Goal: Task Accomplishment & Management: Use online tool/utility

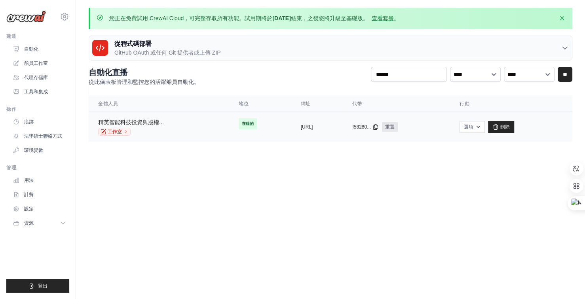
click at [148, 122] on font "精英智能科技投資與股權..." at bounding box center [131, 122] width 66 height 6
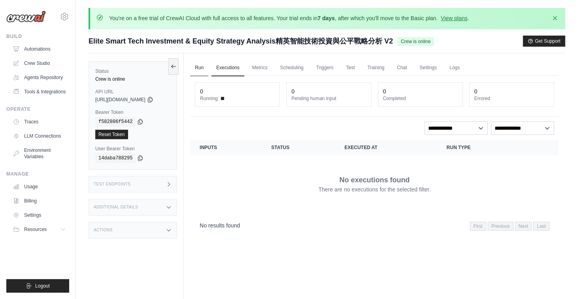
click at [203, 67] on link "Run" at bounding box center [199, 68] width 18 height 17
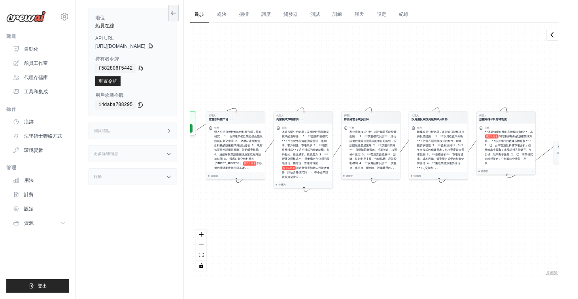
scroll to position [61, 0]
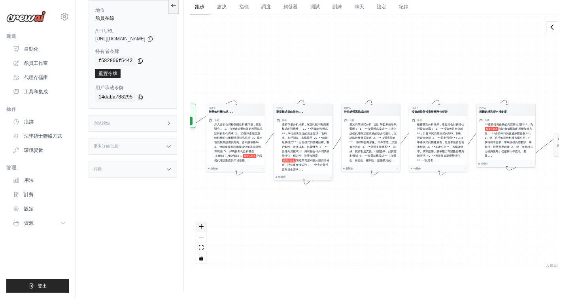
click at [204, 224] on icon "放大" at bounding box center [201, 226] width 5 height 5
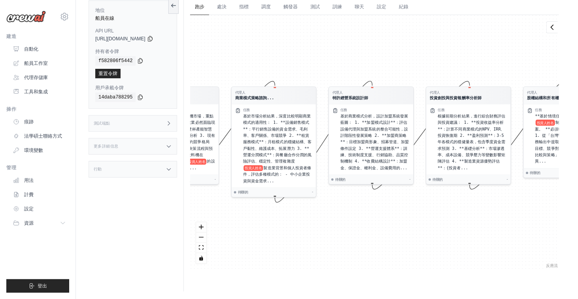
click at [366, 228] on div "代理人 智慧飲料機市場... 任務 深入分析台灣秒智能飲料機市場，重點研究： 1. 台灣連鎖餐飲業必然面臨現狀與自動化需求 2. 15雙杯產能智慧飲料機的技術…" at bounding box center [374, 142] width 369 height 254
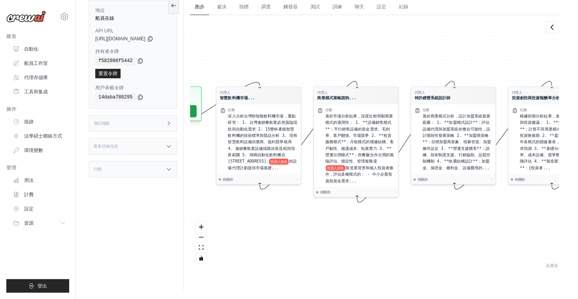
drag, startPoint x: 248, startPoint y: 64, endPoint x: 329, endPoint y: 65, distance: 81.5
click at [329, 65] on div "代理人 智慧飲料機市場... 任務 深入分析台灣秒智能飲料機市場，重點研究： 1. 台灣連鎖餐飲業必然面臨現狀與自動化需求 2. 15雙杯產能智慧飲料機的技術…" at bounding box center [374, 142] width 369 height 254
drag, startPoint x: 265, startPoint y: 60, endPoint x: 352, endPoint y: 61, distance: 86.7
click at [352, 61] on div "代理人 智慧飲料機市場... 任務 深入分析台灣秒智能飲料機市場，重點研究： 1. 台灣連鎖餐飲業必然面臨現狀與自動化需求 2. 15雙杯產能智慧飲料機的技術…" at bounding box center [374, 142] width 369 height 254
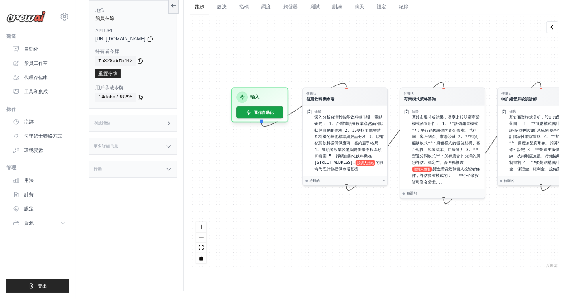
click at [364, 61] on div "代理人 智慧飲料機市場... 任務 深入分析台灣秒智能飲料機市場，重點研究： 1. 台灣連鎖餐飲業必然面臨現狀與自動化需求 2. 15雙杯產能智慧飲料機的技術…" at bounding box center [374, 142] width 369 height 254
click at [272, 109] on font "運作自動化" at bounding box center [264, 110] width 21 height 5
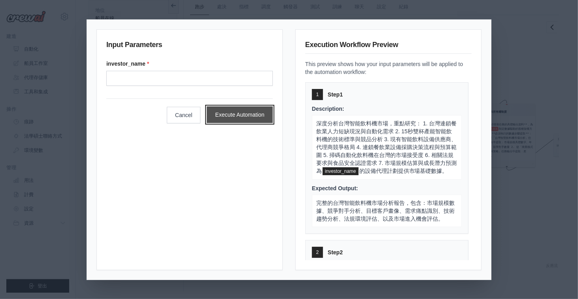
click at [254, 115] on button "Execute Automation" at bounding box center [240, 114] width 66 height 17
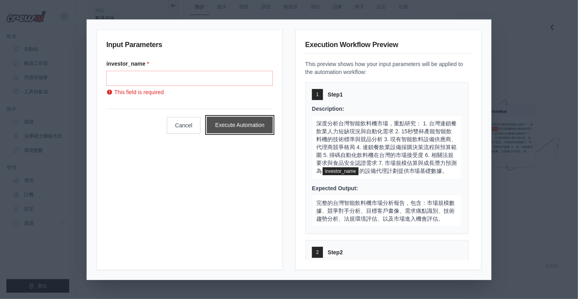
click at [236, 125] on button "Execute Automation" at bounding box center [240, 125] width 66 height 17
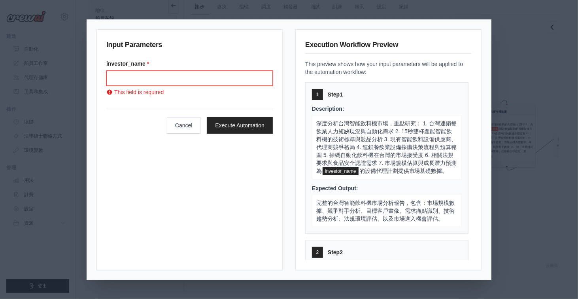
click at [165, 75] on input "投資人姓名" at bounding box center [189, 78] width 167 height 15
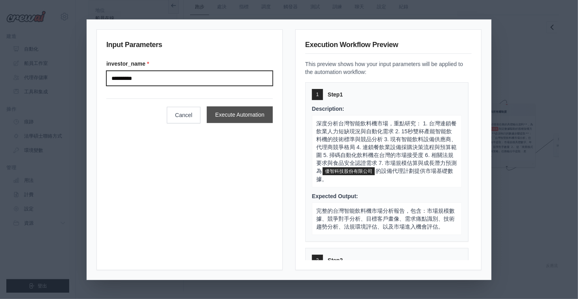
type input "**********"
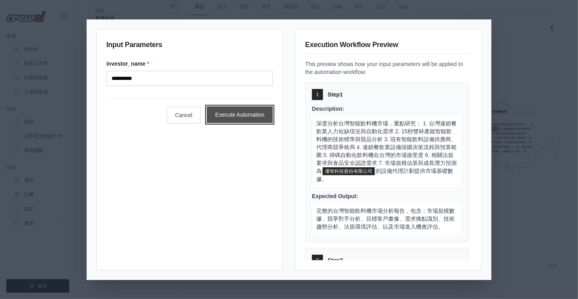
click at [246, 112] on button "Execute Automation" at bounding box center [240, 114] width 66 height 17
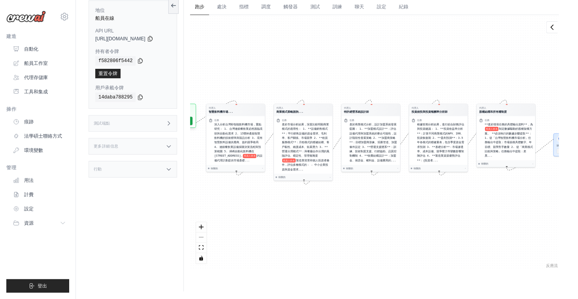
scroll to position [57, 0]
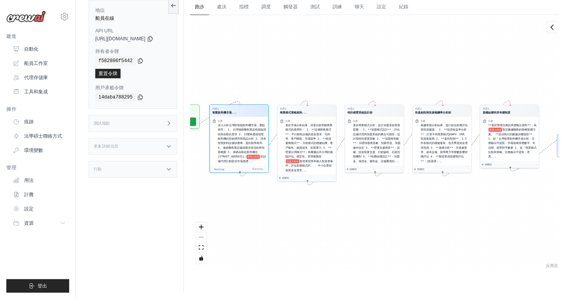
drag, startPoint x: 306, startPoint y: 226, endPoint x: 408, endPoint y: 235, distance: 102.1
click at [344, 229] on div "代理人 智慧飲料機市場... 任務 深入分析台灣秒智能飲料機市場，重點研究： 1. 台灣連鎖餐飲業必然面臨現狀與自動化需求 2. 15雙杯產能智慧飲料機的技術…" at bounding box center [374, 142] width 369 height 254
click at [453, 232] on div "代理人 智慧飲料機市場... 任務 深入分析台灣秒智能飲料機市場，重點研究： 1. 台灣連鎖餐飲業必然面臨現狀與自動化需求 2. 15雙杯產能智慧飲料機的技術…" at bounding box center [374, 142] width 369 height 254
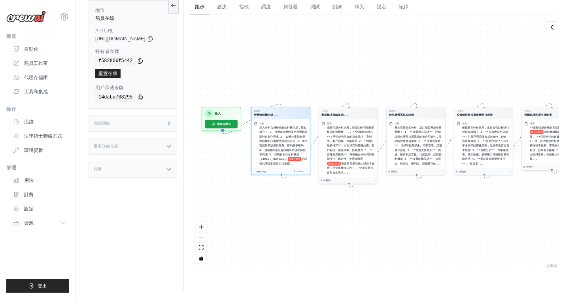
drag, startPoint x: 330, startPoint y: 213, endPoint x: 378, endPoint y: 216, distance: 48.8
click at [375, 216] on div "代理人 智慧飲料機市場... 任務 深入分析台灣秒智能飲料機市場，重點研究： 1. 台灣連鎖餐飲業必然面臨現狀與自動化需求 2. 15雙杯產能智慧飲料機的技術…" at bounding box center [374, 142] width 369 height 254
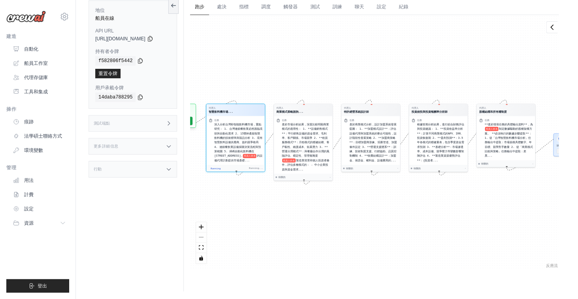
drag, startPoint x: 326, startPoint y: 221, endPoint x: 271, endPoint y: 221, distance: 54.6
click at [303, 221] on div "代理人 智慧飲料機市場... 任務 深入分析台灣秒智能飲料機市場，重點研究： 1. 台灣連鎖餐飲業必然面臨現狀與自動化需求 2. 15雙杯產能智慧飲料機的技術…" at bounding box center [374, 142] width 369 height 254
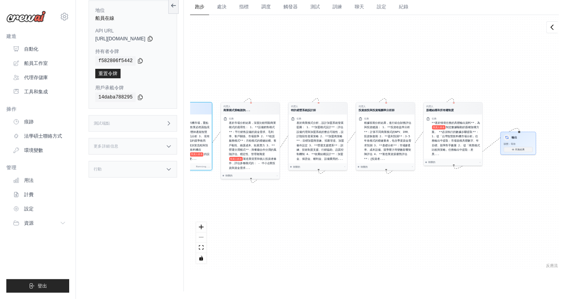
drag, startPoint x: 271, startPoint y: 221, endPoint x: 248, endPoint y: 220, distance: 23.4
click at [253, 220] on div "代理人 智慧飲料機市場... 任務 深入分析台灣秒智能飲料機市場，重點研究： 1. 台灣連鎖餐飲業必然面臨現狀與自動化需求 2. 15雙杯產能智慧飲料機的技術…" at bounding box center [374, 142] width 369 height 254
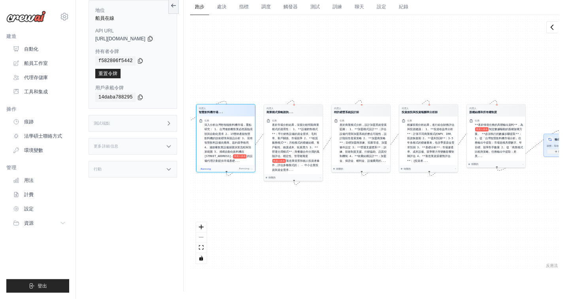
drag, startPoint x: 472, startPoint y: 204, endPoint x: 296, endPoint y: 204, distance: 175.7
click at [325, 204] on div "代理人 智慧飲料機市場... 任務 深入分析台灣秒智能飲料機市場，重點研究： 1. 台灣連鎖餐飲業必然面臨現狀與自動化需求 2. 15雙杯產能智慧飲料機的技術…" at bounding box center [374, 142] width 369 height 254
click at [302, 204] on div "代理人 智慧飲料機市場... 任務 深入分析台灣秒智能飲料機市場，重點研究： 1. 台灣連鎖餐飲業必然面臨現狀與自動化需求 2. 15雙杯產能智慧飲料機的技術…" at bounding box center [374, 142] width 369 height 254
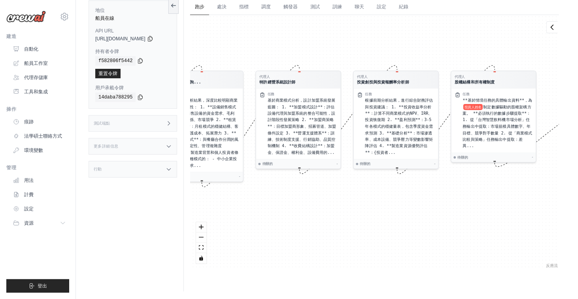
drag, startPoint x: 442, startPoint y: 197, endPoint x: 350, endPoint y: 200, distance: 91.4
click at [362, 199] on div "代理人 智慧飲料機市場... 任務 深入分析台灣秒智能飲料機市場，重點研究： 1. 台灣連鎖餐飲業必然面臨現狀與自動化需求 2. 15雙杯產能智慧飲料機的技術…" at bounding box center [374, 142] width 369 height 254
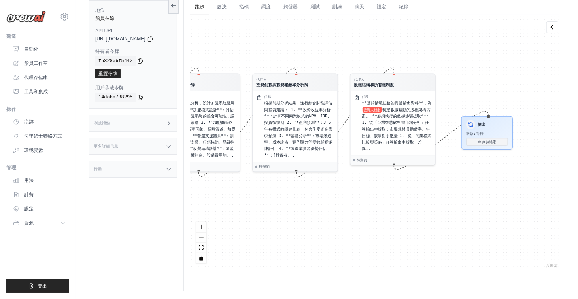
click at [317, 200] on div "代理人 智慧飲料機市場... 任務 深入分析台灣秒智能飲料機市場，重點研究： 1. 台灣連鎖餐飲業必然面臨現狀與自動化需求 2. 15雙杯產能智慧飲料機的技術…" at bounding box center [374, 142] width 369 height 254
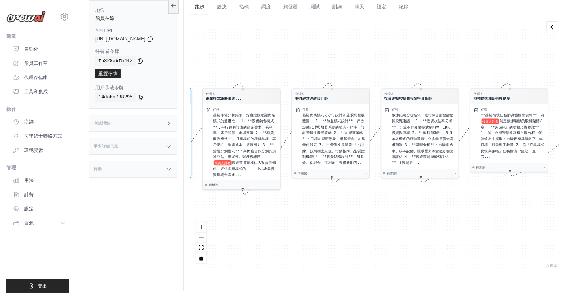
drag, startPoint x: 315, startPoint y: 205, endPoint x: 288, endPoint y: 202, distance: 26.7
click at [288, 202] on div "代理人 智慧飲料機市場... 任務 深入分析台灣秒智能飲料機市場，重點研究： 1. 台灣連鎖餐飲業必然面臨現狀與自動化需求 2. 15雙杯產能智慧飲料機的技術…" at bounding box center [374, 142] width 369 height 254
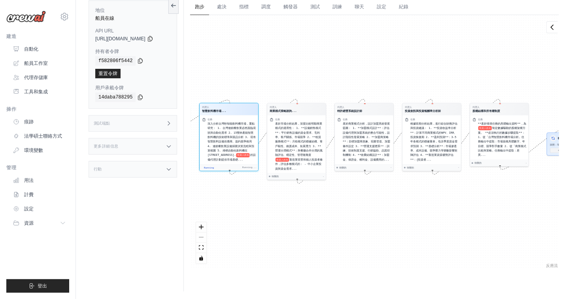
drag, startPoint x: 468, startPoint y: 213, endPoint x: 321, endPoint y: 212, distance: 146.8
click at [341, 212] on div "代理人 智慧飲料機市場... 任務 深入分析台灣秒智能飲料機市場，重點研究： 1. 台灣連鎖餐飲業必然面臨現狀與自動化需求 2. 15雙杯產能智慧飲料機的技術…" at bounding box center [374, 142] width 369 height 254
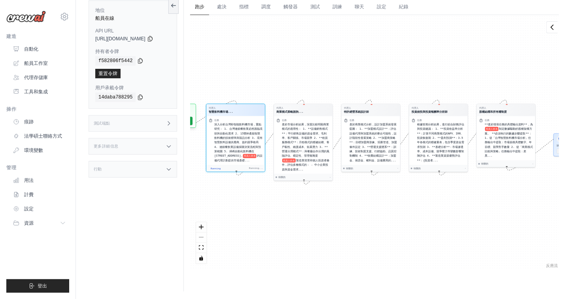
click at [154, 144] on div "更多詳細信息" at bounding box center [133, 146] width 89 height 17
click at [167, 221] on div "行動" at bounding box center [133, 216] width 89 height 17
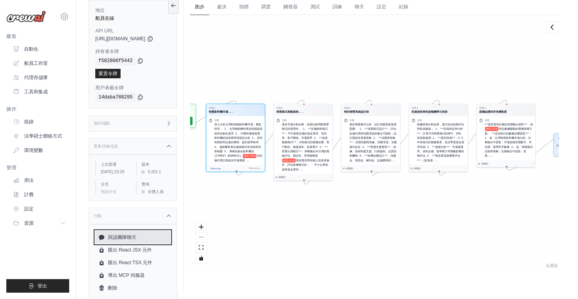
click at [137, 244] on link "與該團隊聊天" at bounding box center [132, 237] width 75 height 13
click at [339, 6] on font "訓練" at bounding box center [337, 7] width 9 height 6
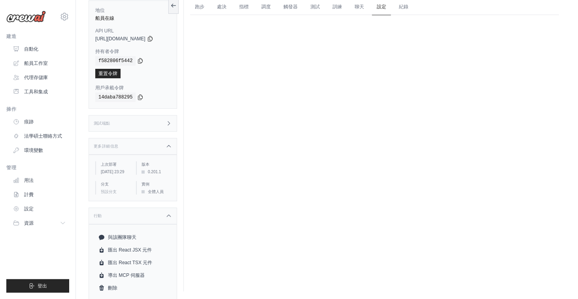
click at [383, 5] on font "設定" at bounding box center [381, 7] width 9 height 6
click at [409, 5] on font "紀錄" at bounding box center [403, 7] width 9 height 6
click at [204, 6] on font "跑步" at bounding box center [199, 7] width 9 height 6
click at [249, 6] on font "指標" at bounding box center [243, 7] width 9 height 6
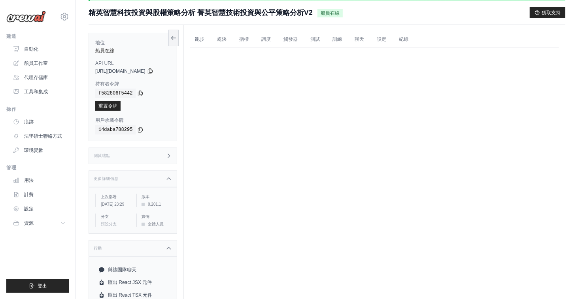
scroll to position [0, 0]
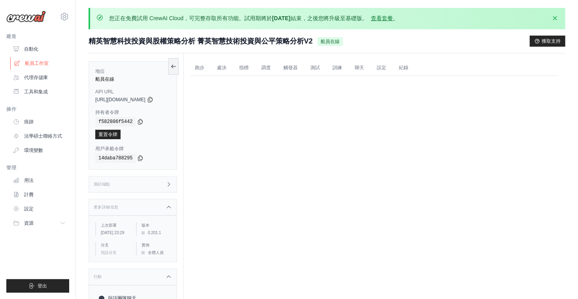
click at [38, 64] on font "船員工作室" at bounding box center [37, 64] width 24 height 6
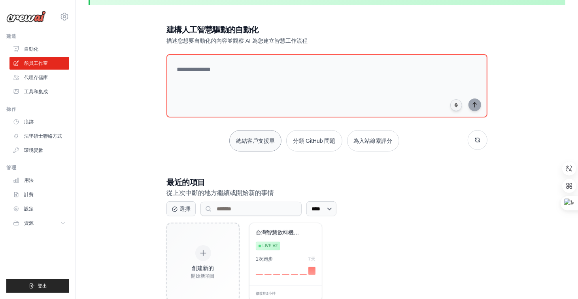
scroll to position [47, 0]
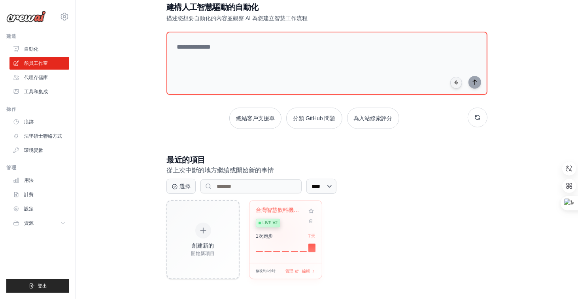
click at [281, 234] on div "1次 跑步 7天" at bounding box center [286, 236] width 60 height 6
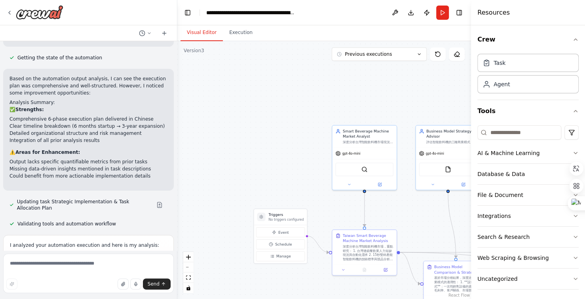
scroll to position [13348, 0]
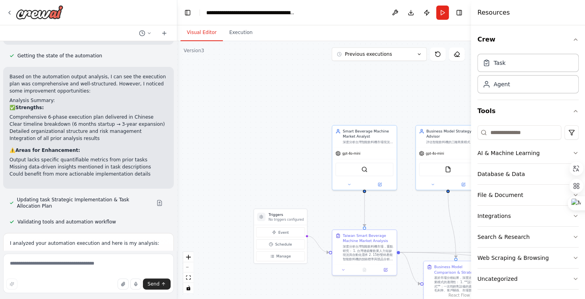
click at [230, 114] on div ".deletable-edge-delete-btn { width: 20px; height: 20px; border: 0px solid #ffff…" at bounding box center [324, 170] width 294 height 258
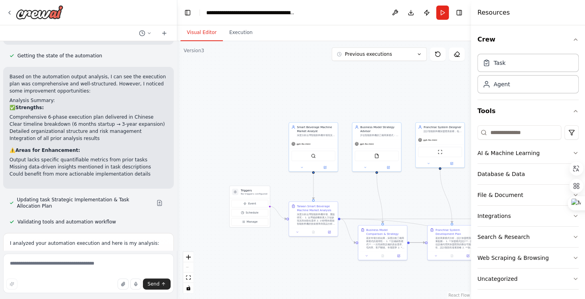
drag, startPoint x: 297, startPoint y: 94, endPoint x: 275, endPoint y: 94, distance: 22.2
click at [275, 94] on div ".deletable-edge-delete-btn { width: 20px; height: 20px; border: 0px solid #ffff…" at bounding box center [324, 170] width 294 height 258
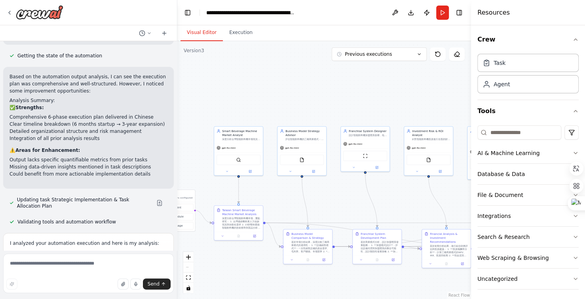
drag, startPoint x: 309, startPoint y: 111, endPoint x: 275, endPoint y: 111, distance: 34.4
click at [275, 111] on div ".deletable-edge-delete-btn { width: 20px; height: 20px; border: 0px solid #ffff…" at bounding box center [324, 170] width 294 height 258
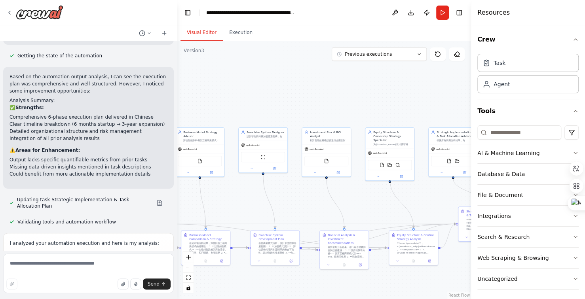
drag, startPoint x: 382, startPoint y: 107, endPoint x: 281, endPoint y: 108, distance: 101.3
click at [281, 108] on div ".deletable-edge-delete-btn { width: 20px; height: 20px; border: 0px solid #ffff…" at bounding box center [324, 170] width 294 height 258
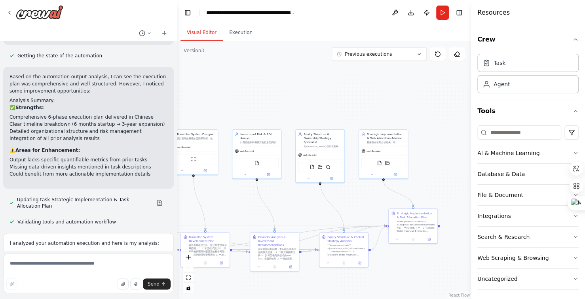
drag, startPoint x: 317, startPoint y: 110, endPoint x: 273, endPoint y: 110, distance: 44.7
click at [273, 110] on div ".deletable-edge-delete-btn { width: 20px; height: 20px; border: 0px solid #ffff…" at bounding box center [324, 170] width 294 height 258
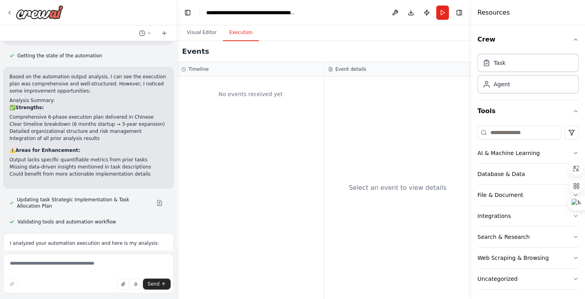
click at [240, 33] on button "Execution" at bounding box center [241, 33] width 36 height 17
click at [198, 34] on button "Visual Editor" at bounding box center [201, 33] width 42 height 17
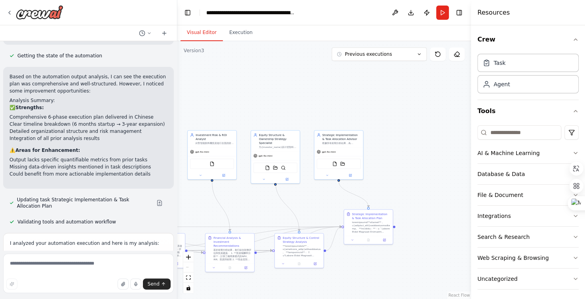
click at [256, 112] on div ".deletable-edge-delete-btn { width: 20px; height: 20px; border: 0px solid #ffff…" at bounding box center [324, 170] width 294 height 258
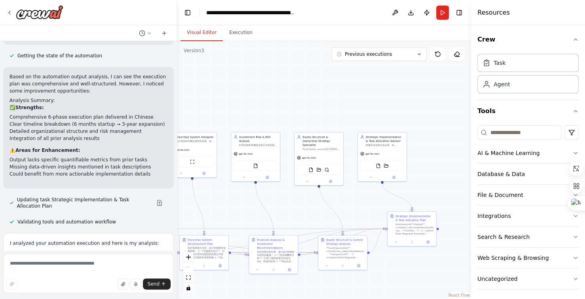
drag, startPoint x: 287, startPoint y: 112, endPoint x: 361, endPoint y: 112, distance: 74.0
click at [347, 112] on div ".deletable-edge-delete-btn { width: 20px; height: 20px; border: 0px solid #ffff…" at bounding box center [324, 170] width 294 height 258
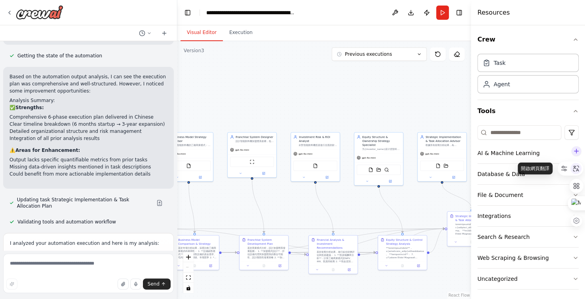
click at [576, 166] on icon at bounding box center [575, 168] width 7 height 7
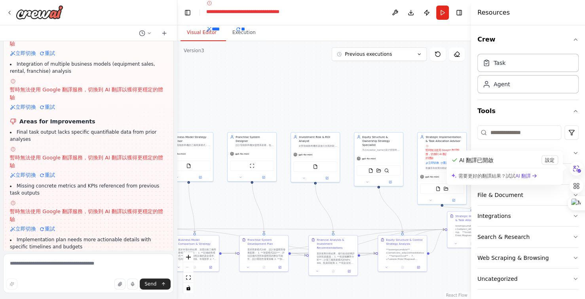
scroll to position [13848, 0]
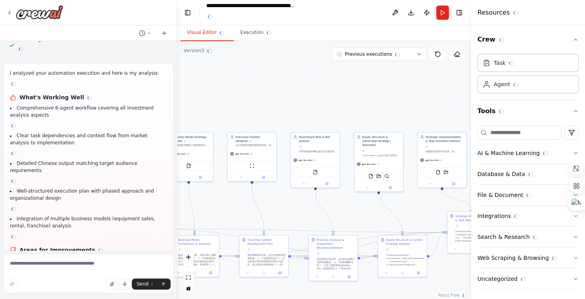
scroll to position [13808, 0]
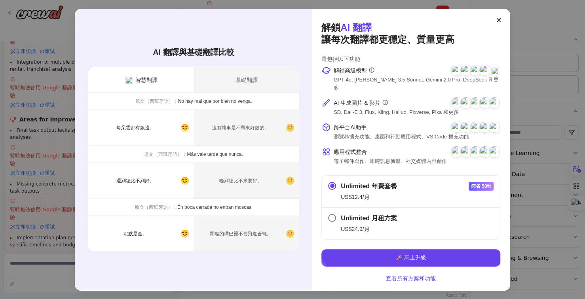
click at [229, 78] on div "基礎翻譯" at bounding box center [246, 79] width 105 height 25
click at [258, 79] on div "基礎翻譯" at bounding box center [246, 79] width 105 height 25
click at [498, 22] on icon at bounding box center [499, 20] width 4 height 4
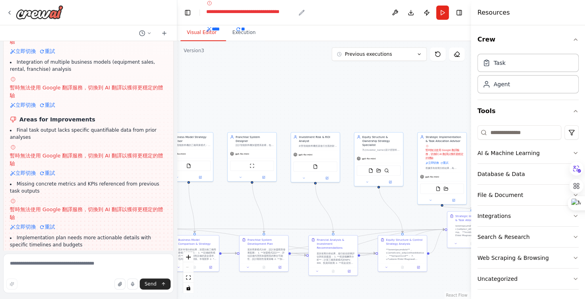
click at [299, 14] on icon "breadcrumb" at bounding box center [301, 12] width 6 height 6
click at [237, 14] on span "**********" at bounding box center [224, 11] width 36 height 5
click at [246, 28] on span "**" at bounding box center [243, 29] width 16 height 8
click at [246, 28] on button "Execution" at bounding box center [245, 33] width 39 height 17
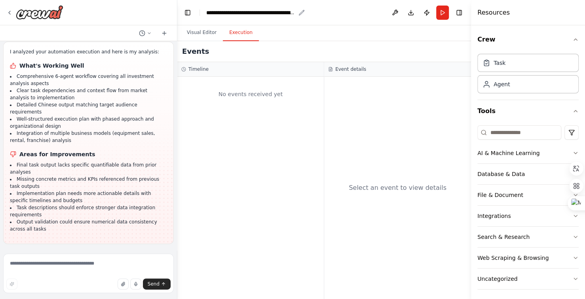
scroll to position [13530, 0]
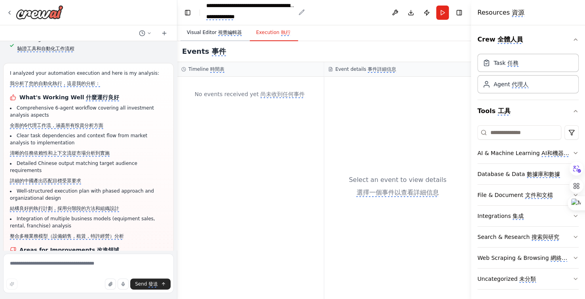
click at [224, 34] on monica-translate-translate "視覺編輯器" at bounding box center [230, 33] width 24 height 6
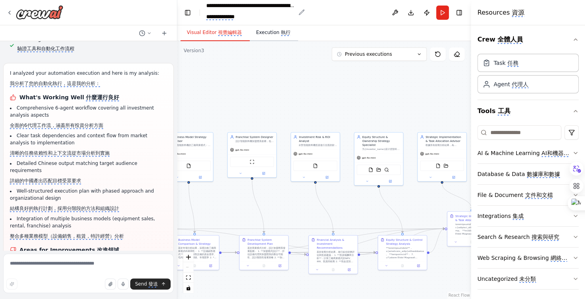
click at [274, 34] on monica-translate-origin-text "Execution" at bounding box center [267, 33] width 23 height 6
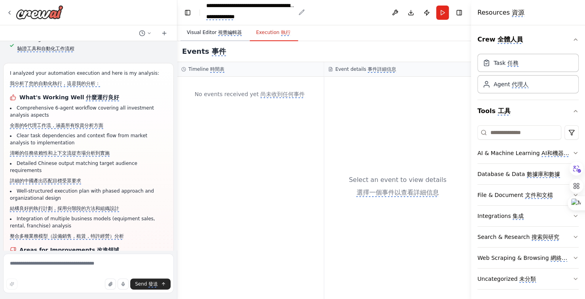
click at [228, 34] on monica-translate-translate "視覺編輯器" at bounding box center [230, 33] width 24 height 6
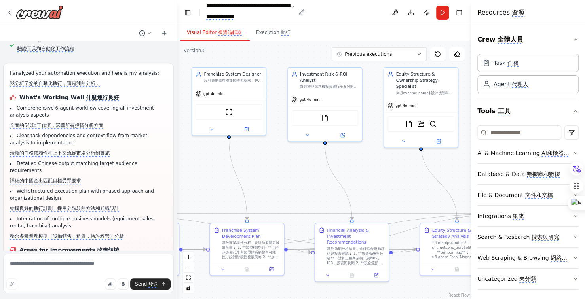
drag, startPoint x: 298, startPoint y: 217, endPoint x: 294, endPoint y: 171, distance: 46.9
click at [294, 174] on div ".deletable-edge-delete-btn { width: 20px; height: 20px; border: 0px solid #ffff…" at bounding box center [324, 170] width 294 height 258
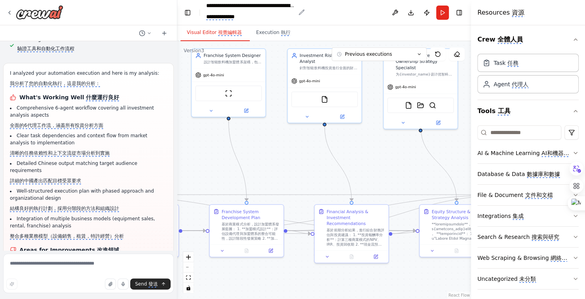
click at [292, 164] on div ".deletable-edge-delete-btn { width: 20px; height: 20px; border: 0px solid #ffff…" at bounding box center [324, 170] width 294 height 258
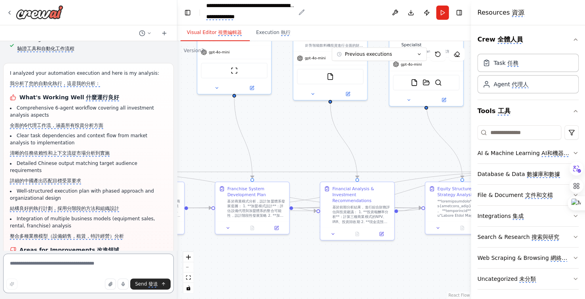
click at [104, 264] on textarea at bounding box center [88, 274] width 171 height 40
type textarea "******"
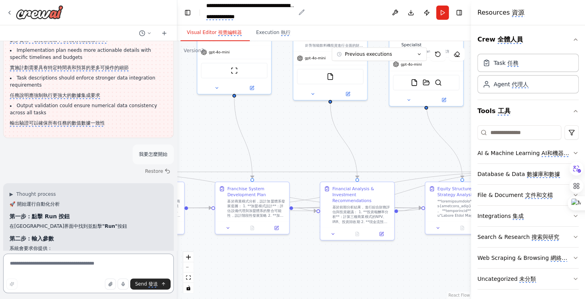
scroll to position [13803, 0]
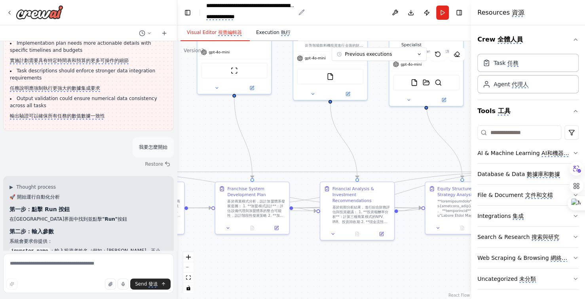
click at [281, 32] on monica-translate-translate "執行" at bounding box center [285, 33] width 9 height 6
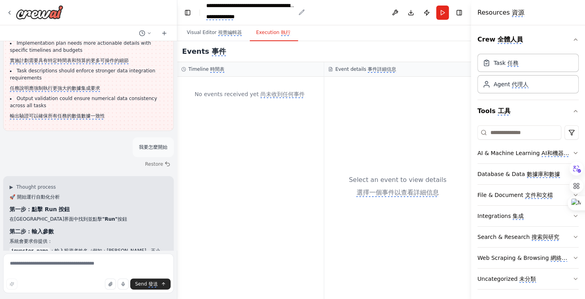
click at [41, 248] on code "investor_name" at bounding box center [29, 251] width 40 height 7
click at [10, 11] on icon at bounding box center [9, 12] width 6 height 6
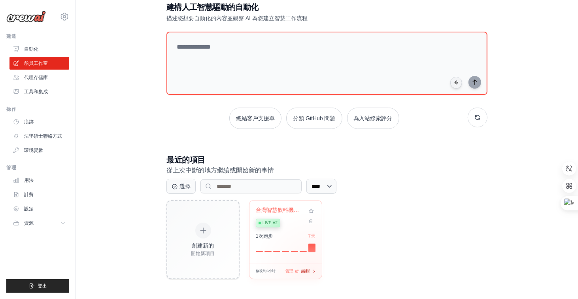
click at [314, 271] on icon at bounding box center [314, 271] width 4 height 4
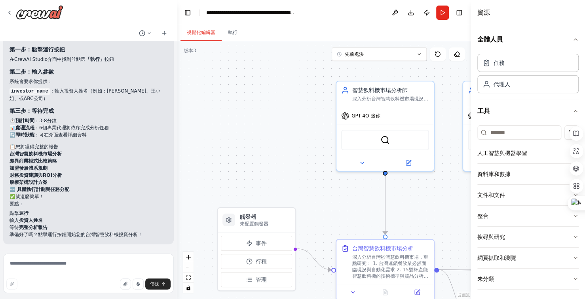
scroll to position [12404, 0]
click at [253, 221] on font "未配置觸發器" at bounding box center [254, 224] width 28 height 6
click at [233, 224] on div at bounding box center [228, 220] width 13 height 13
click at [228, 220] on circle at bounding box center [229, 220] width 2 height 2
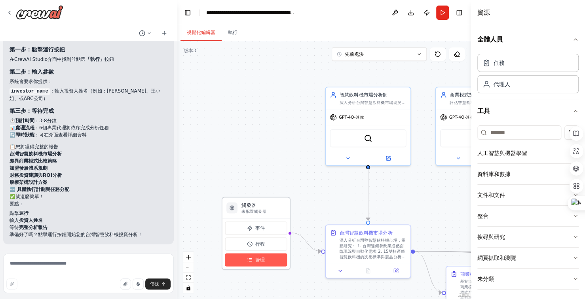
click at [271, 260] on button "管理" at bounding box center [256, 259] width 62 height 13
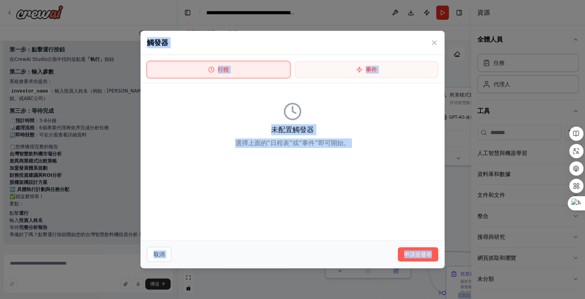
click at [253, 72] on button "行程" at bounding box center [218, 69] width 143 height 17
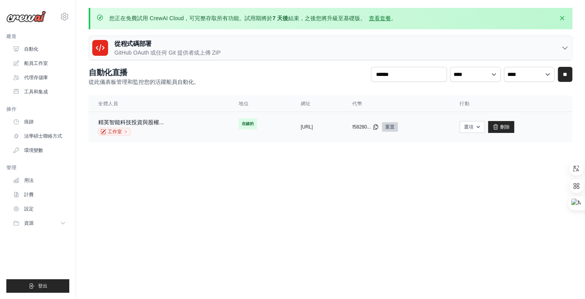
click at [394, 125] on font "重置" at bounding box center [389, 127] width 9 height 6
